Goal: Task Accomplishment & Management: Complete application form

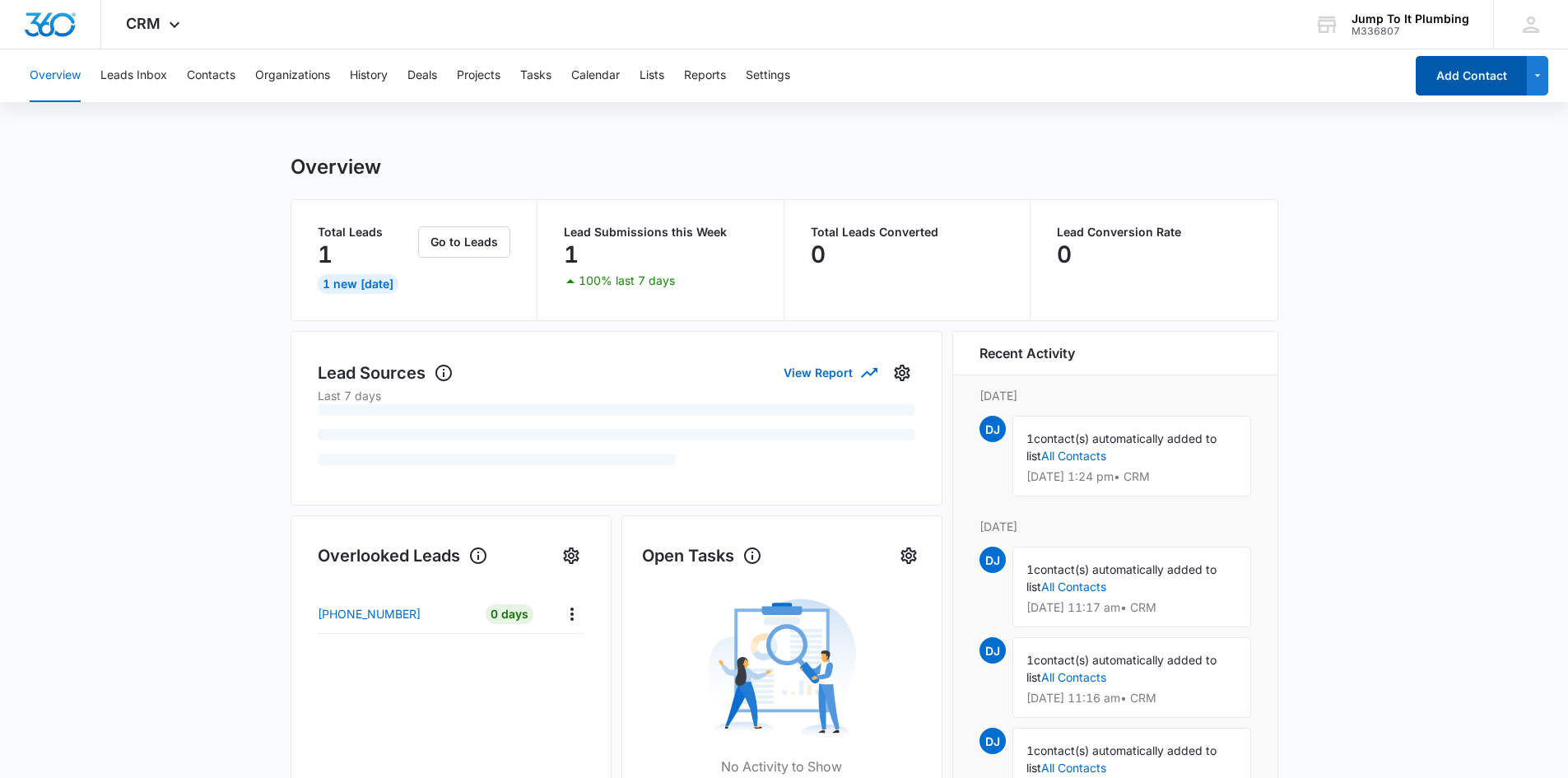
click at [1468, 91] on button "Add Contact" at bounding box center [1471, 76] width 111 height 40
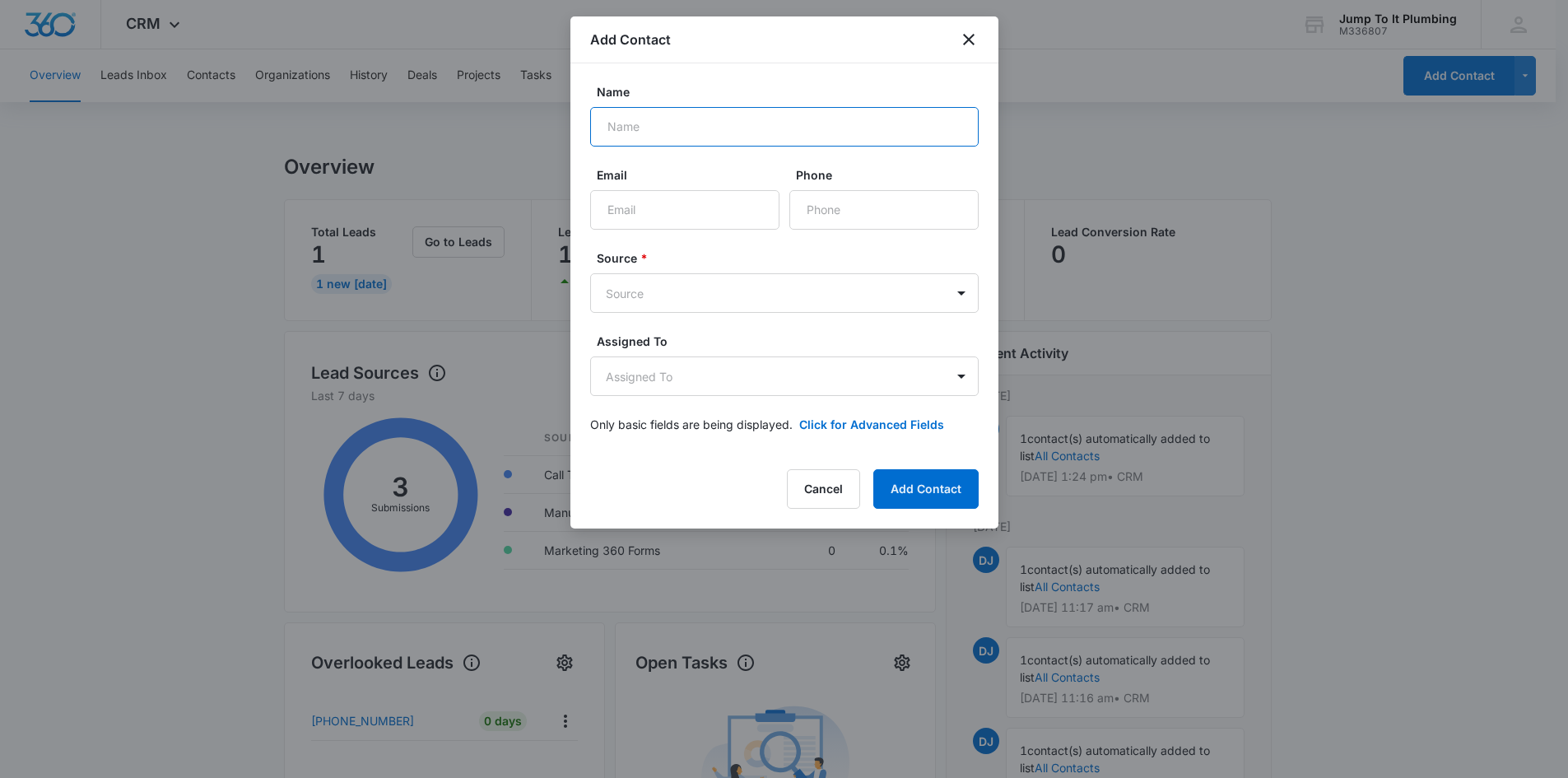
click at [672, 111] on input "Name" at bounding box center [784, 127] width 388 height 40
paste input "[PERSON_NAME]"
type input "[PERSON_NAME]"
click at [689, 292] on body "CRM Apps Reputation Forms CRM Email Social Content Ads Intelligence Files Brand…" at bounding box center [784, 670] width 1568 height 1341
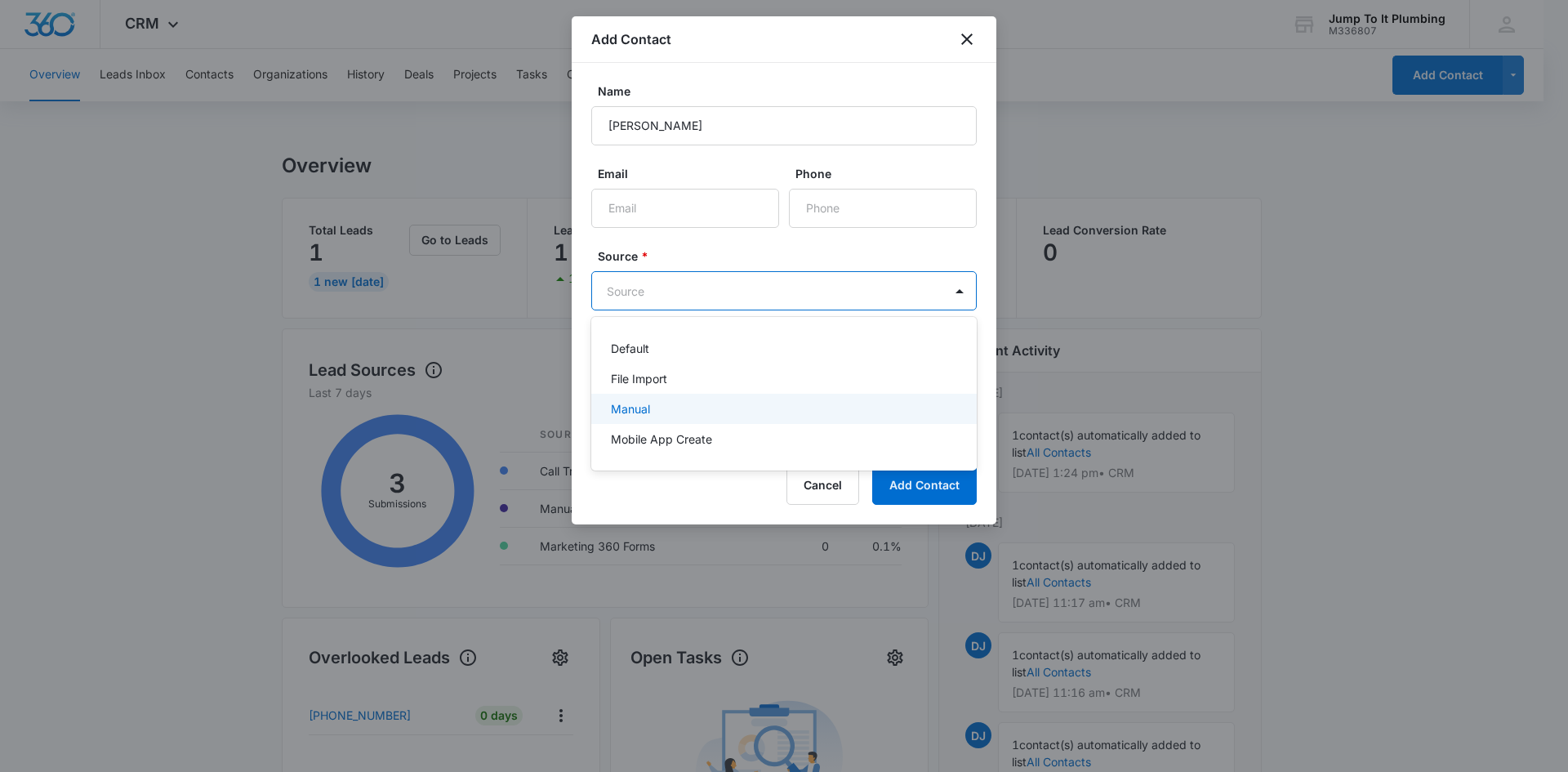
click at [675, 416] on div "Manual" at bounding box center [782, 409] width 343 height 17
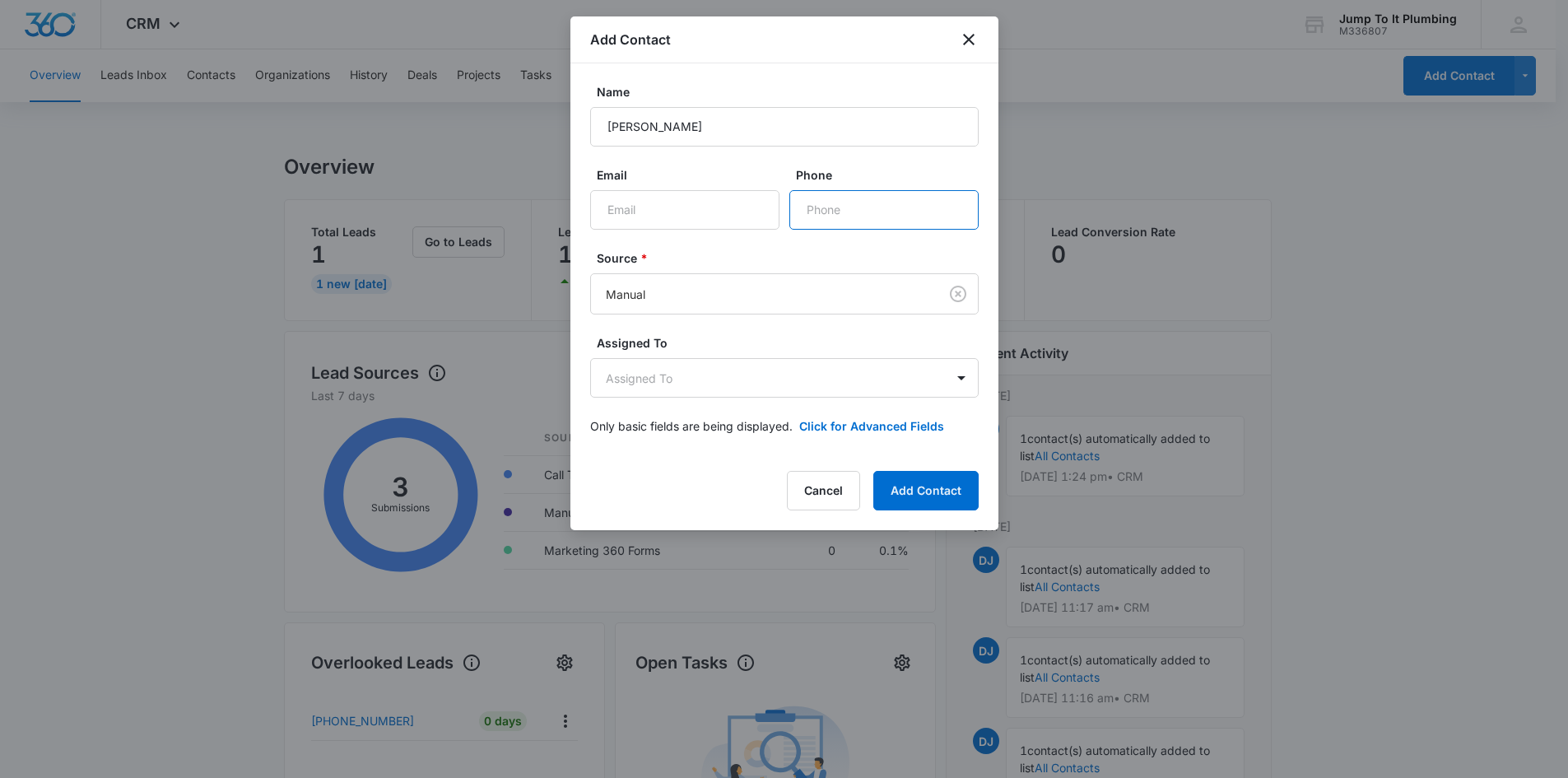
click at [913, 215] on input "Phone" at bounding box center [883, 210] width 189 height 40
paste input "[PHONE_NUMBER]"
type input "[PHONE_NUMBER]"
click at [902, 489] on button "Add Contact" at bounding box center [926, 491] width 105 height 40
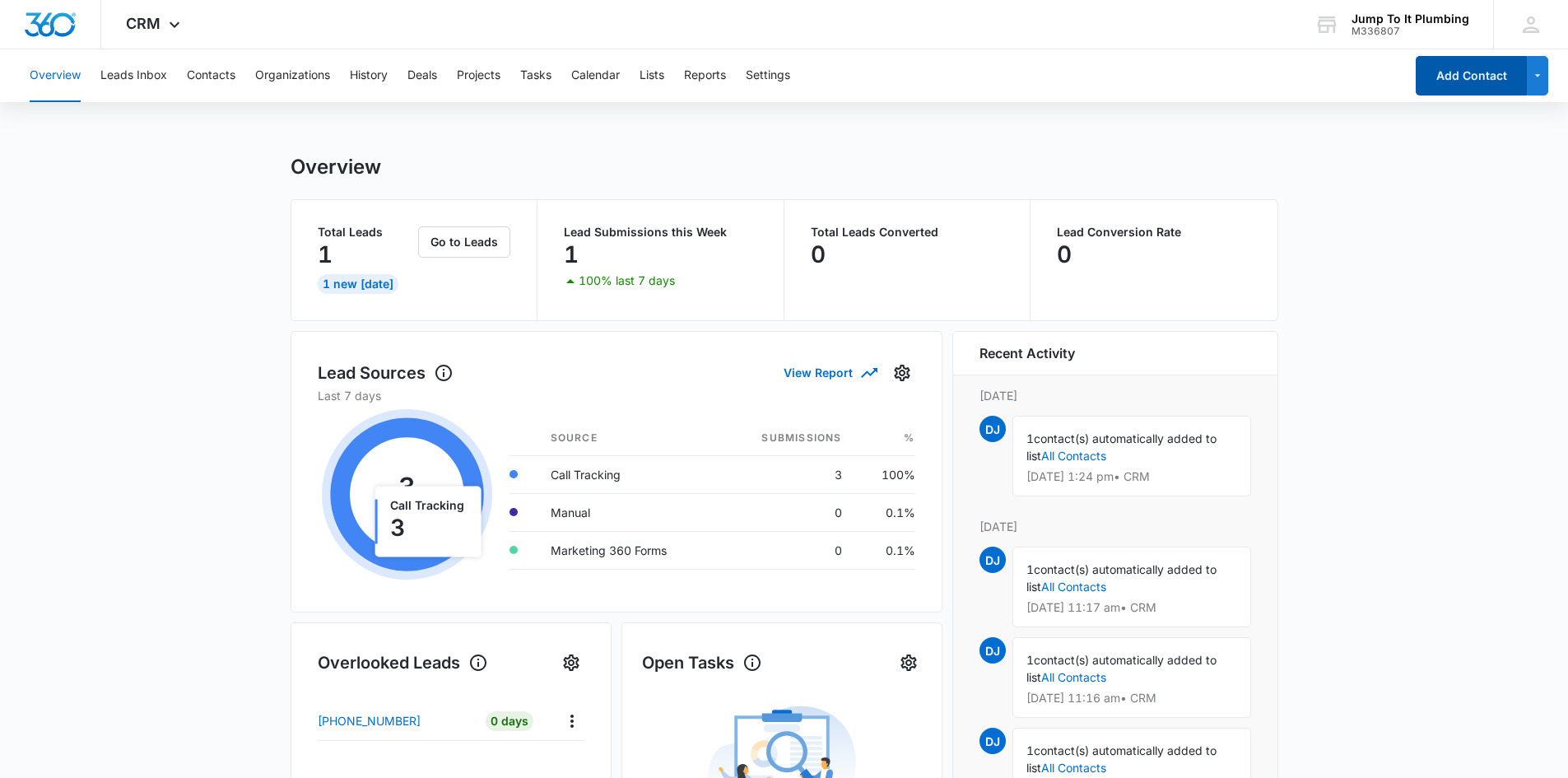
click at [1430, 81] on button "Add Contact" at bounding box center [1471, 76] width 111 height 40
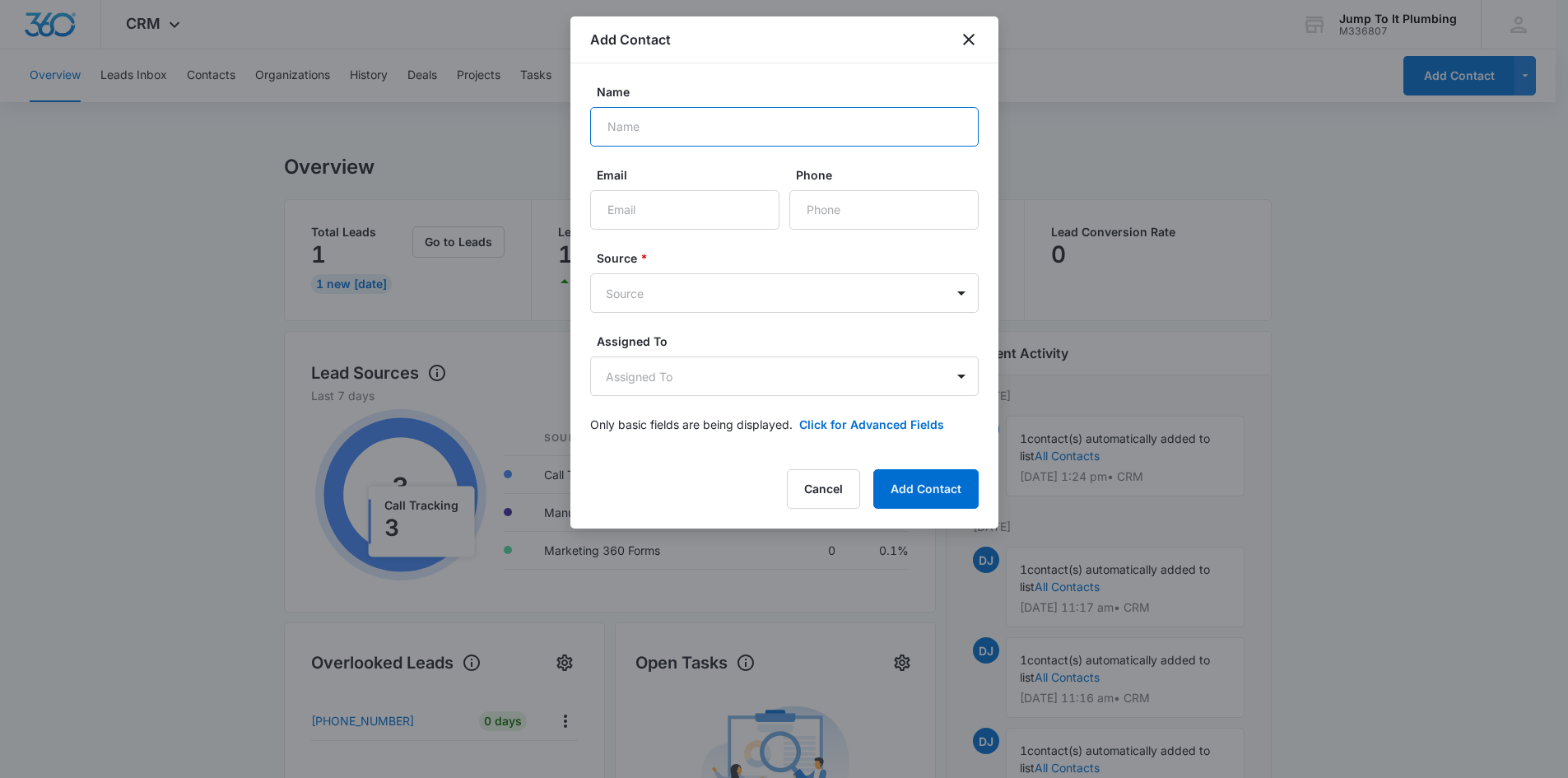
click at [718, 133] on input "Name" at bounding box center [784, 127] width 388 height 40
paste input "[PERSON_NAME]"
type input "[PERSON_NAME]"
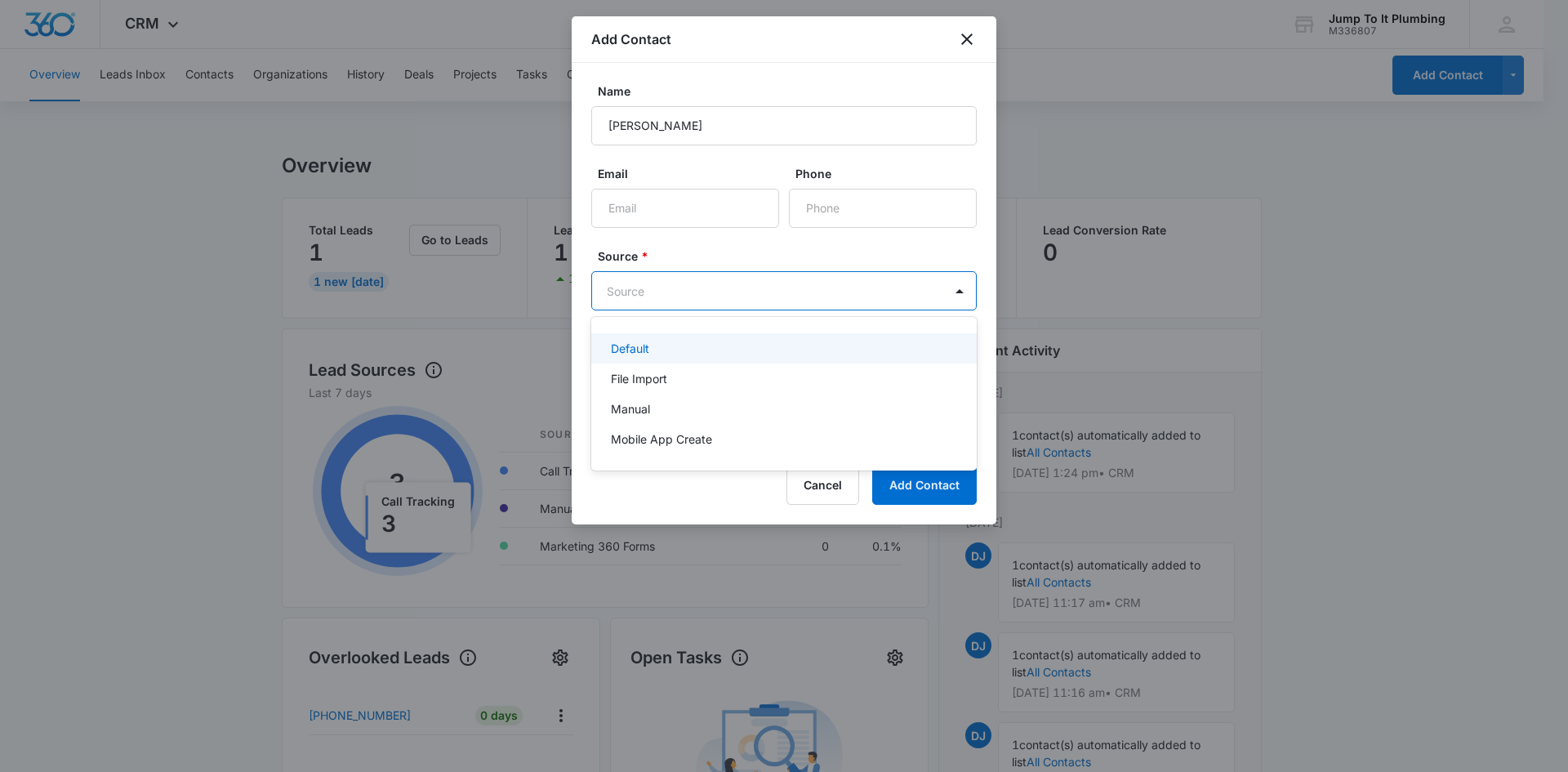
click at [768, 304] on body "CRM Apps Reputation Forms CRM Email Social Content Ads Intelligence Files Brand…" at bounding box center [784, 386] width 1568 height 772
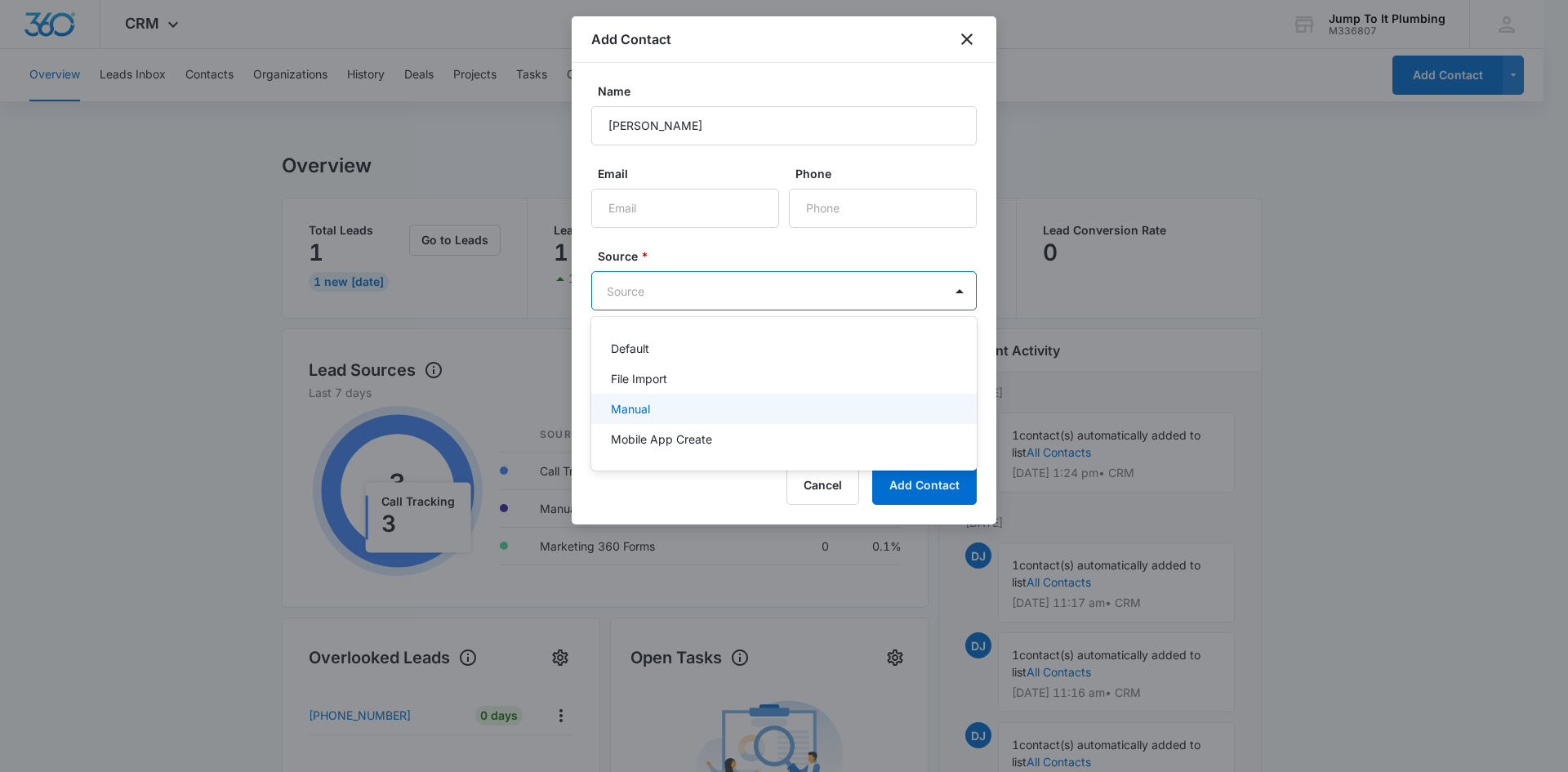
click at [727, 416] on div "Manual" at bounding box center [782, 409] width 343 height 17
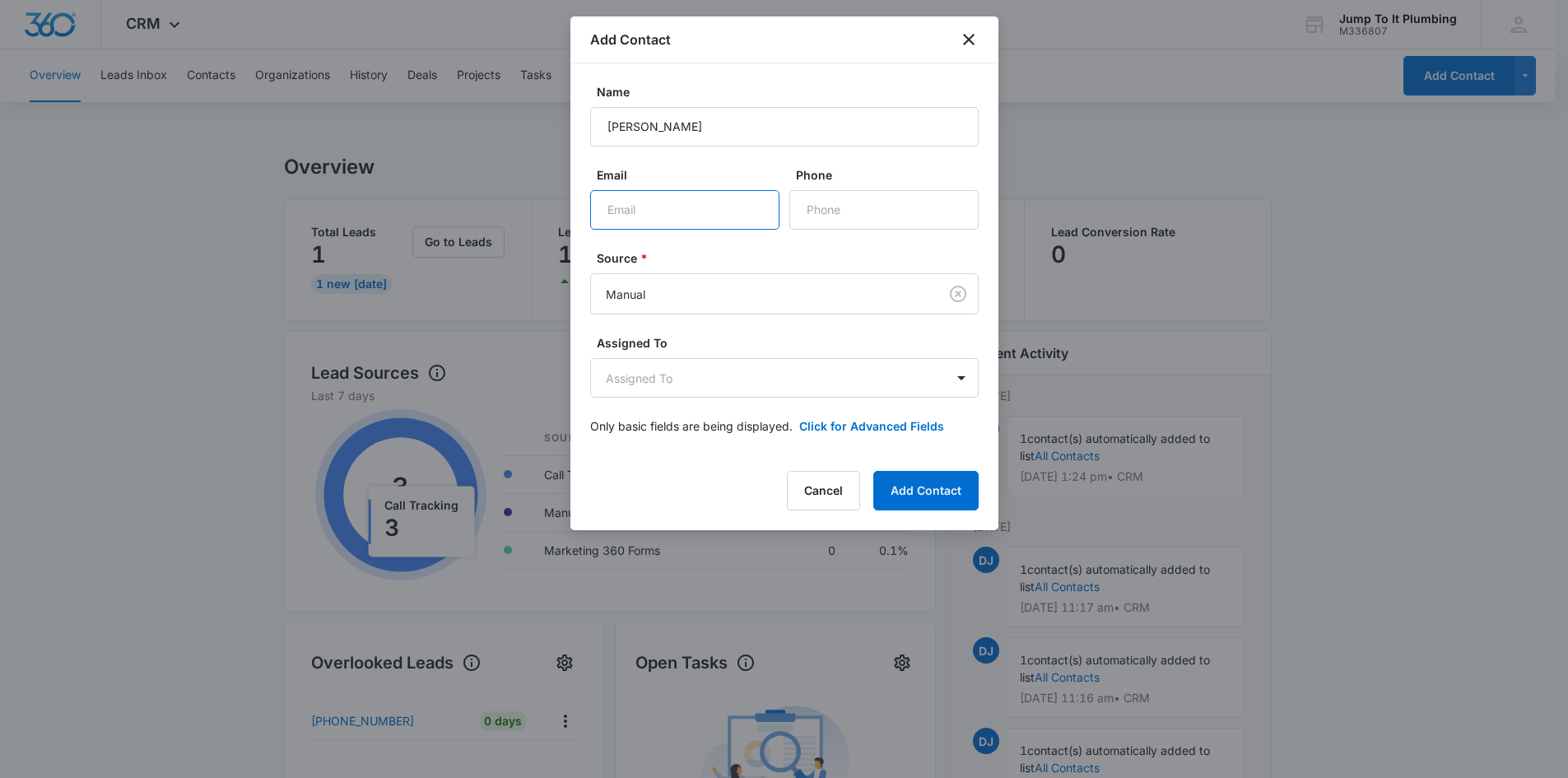
click at [694, 216] on input "Email" at bounding box center [685, 210] width 189 height 40
paste input "[EMAIL_ADDRESS][DOMAIN_NAME]"
type input "[EMAIL_ADDRESS][DOMAIN_NAME]"
click at [908, 492] on button "Add Contact" at bounding box center [926, 491] width 105 height 40
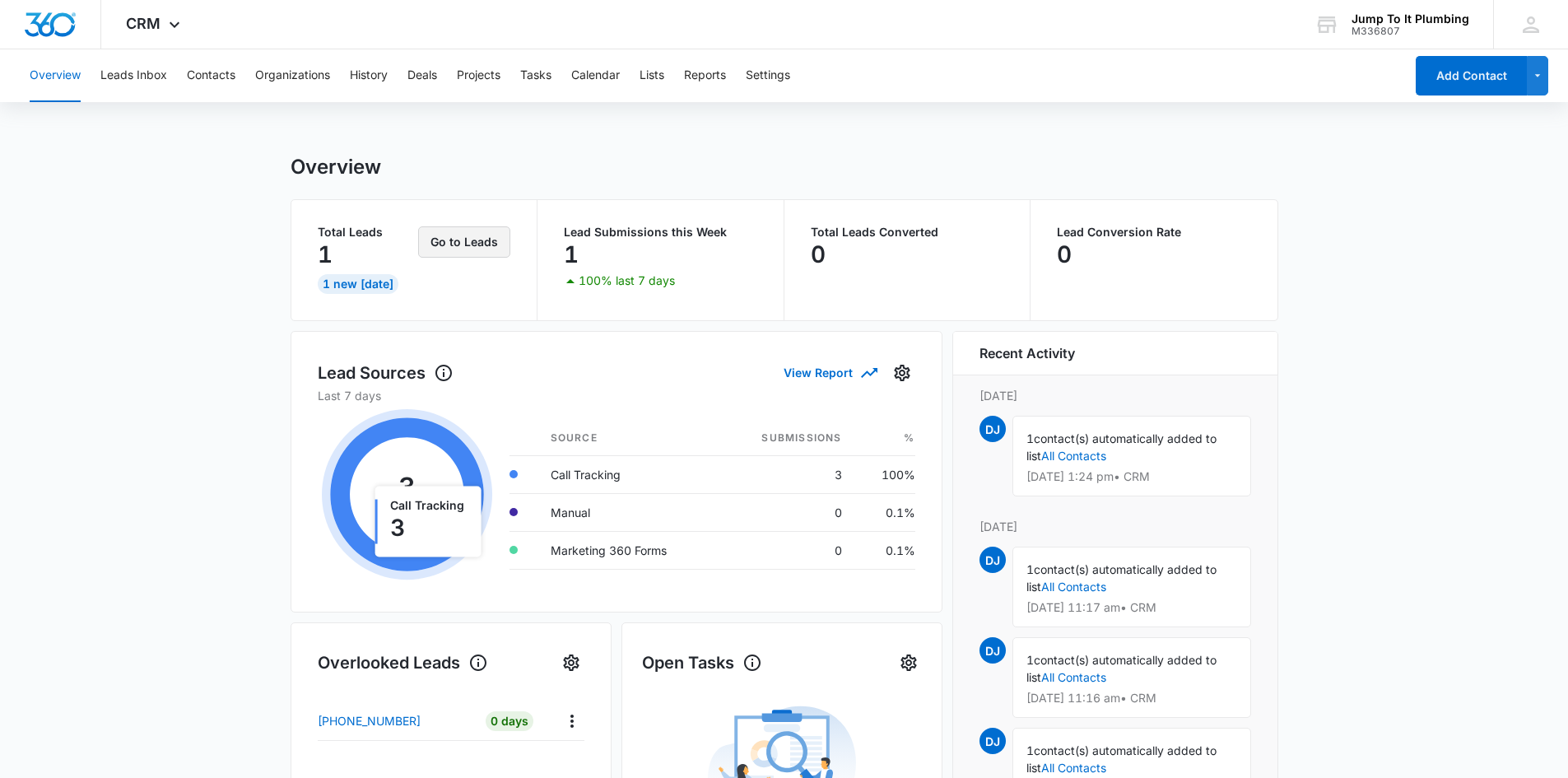
click at [436, 240] on button "Go to Leads" at bounding box center [463, 242] width 92 height 31
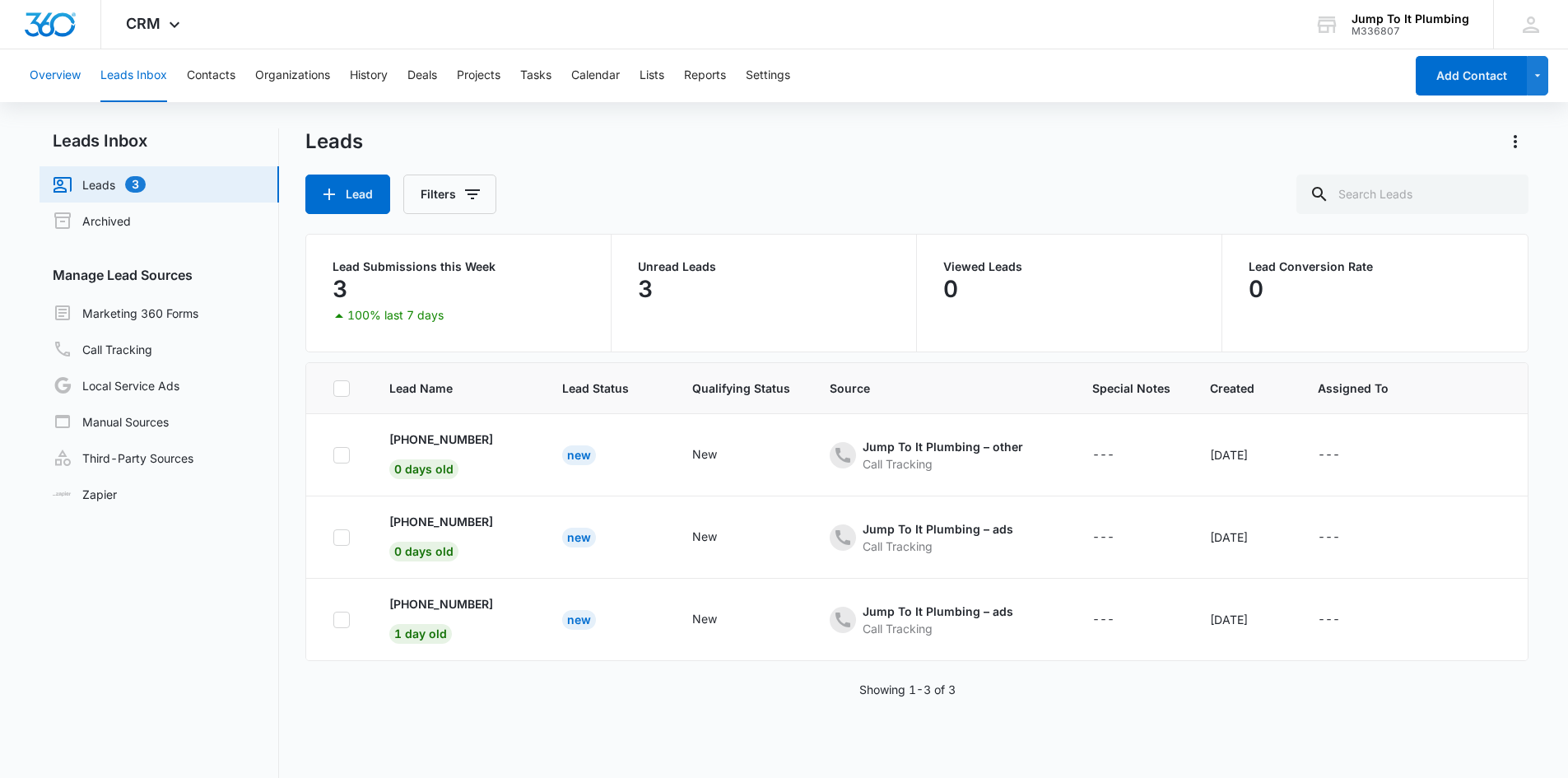
click at [51, 70] on button "Overview" at bounding box center [54, 75] width 51 height 53
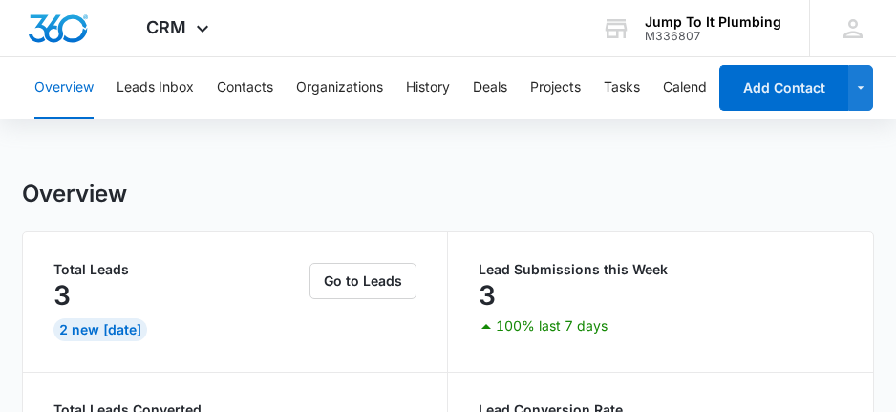
drag, startPoint x: 811, startPoint y: 223, endPoint x: 231, endPoint y: 171, distance: 582.4
